Goal: Information Seeking & Learning: Learn about a topic

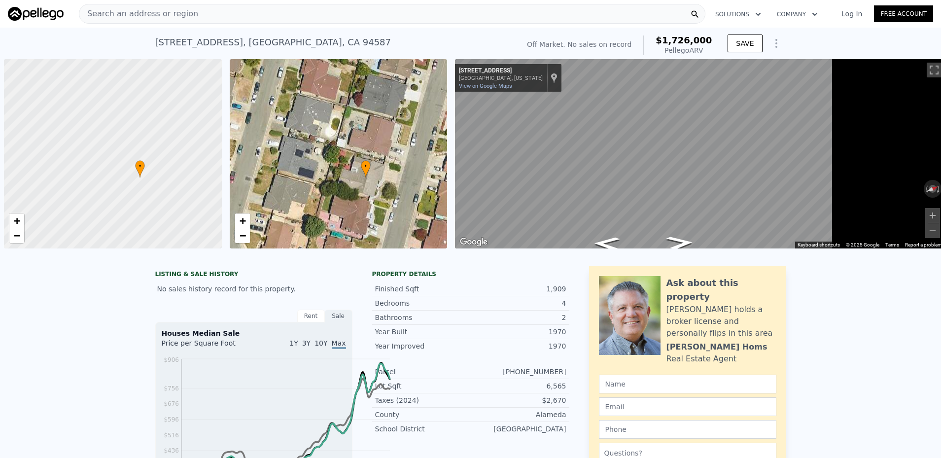
scroll to position [0, 5]
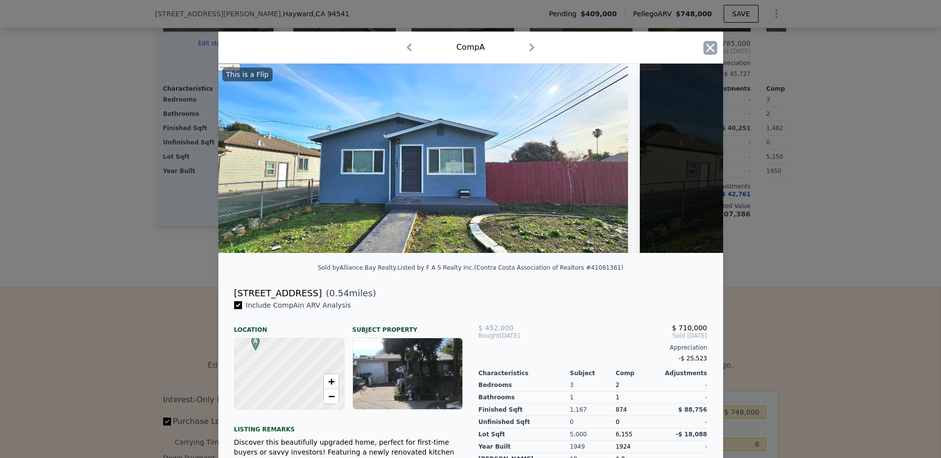
click at [714, 52] on icon "button" at bounding box center [710, 47] width 8 height 8
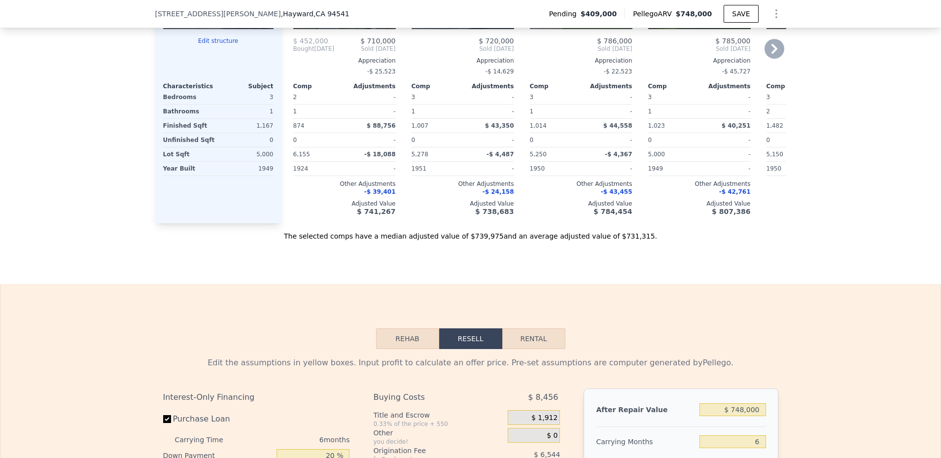
scroll to position [1138, 0]
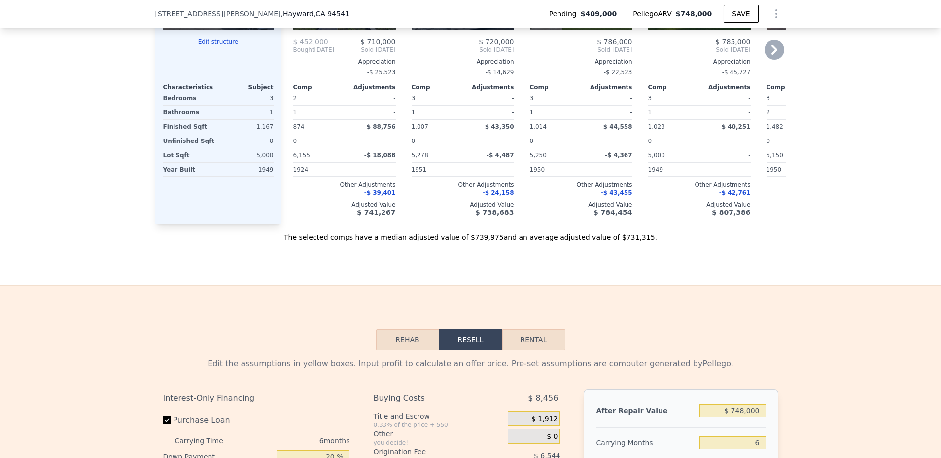
click at [342, 30] on div at bounding box center [344, 21] width 103 height 18
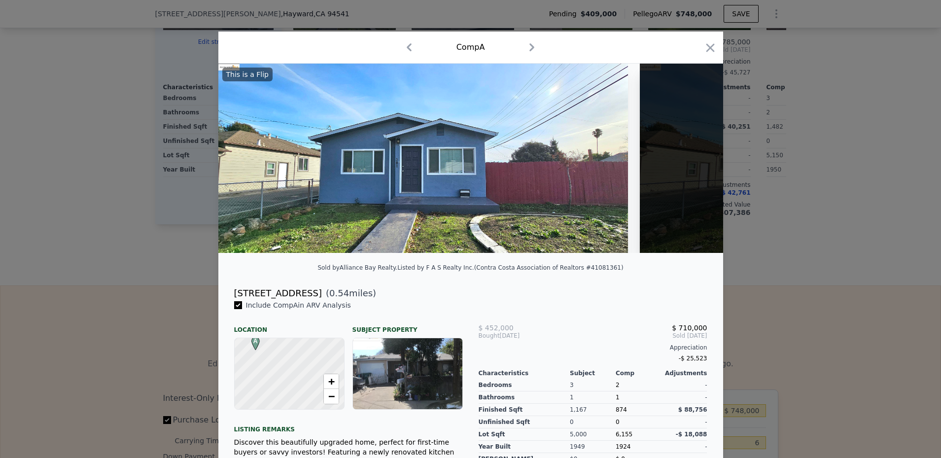
click at [405, 208] on img at bounding box center [423, 158] width 410 height 189
click at [730, 245] on div "19 photos are restricted from public view due to state or MLS regulations Login…" at bounding box center [845, 158] width 410 height 189
